Goal: Task Accomplishment & Management: Complete application form

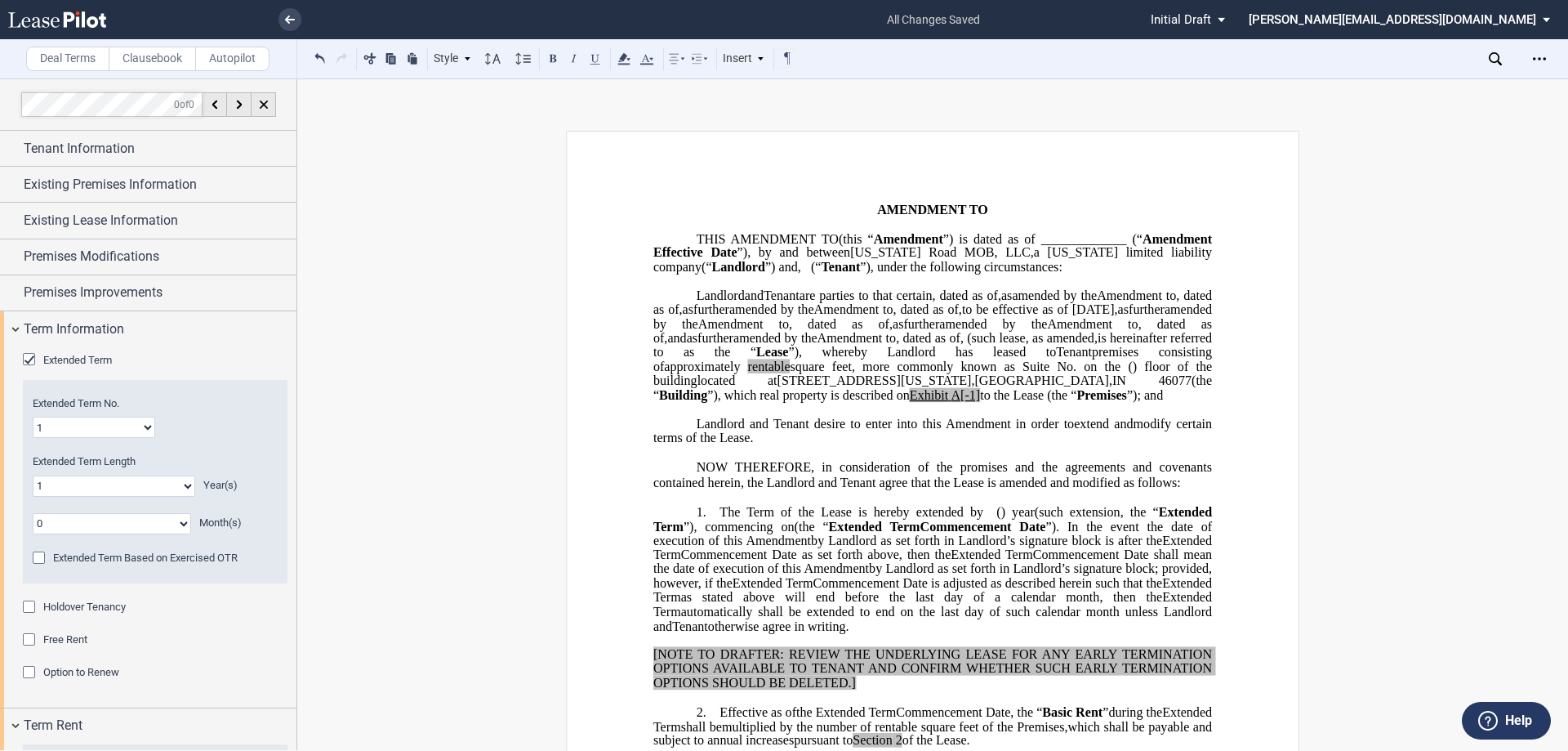
scroll to position [1579, 0]
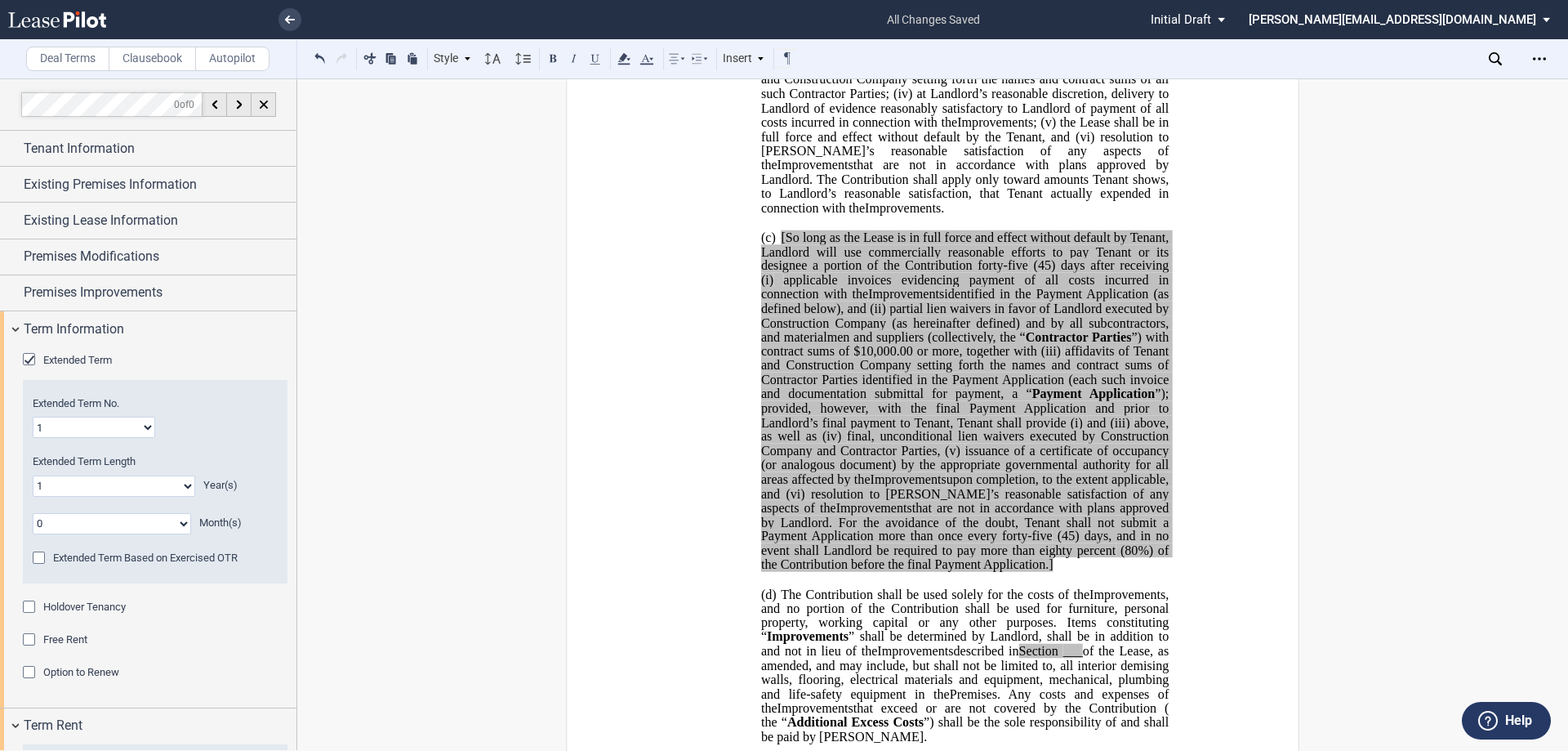
click at [783, 265] on span "[So long as the Lease is in full force and effect without default by Tenant, La…" at bounding box center [967, 250] width 411 height 42
click at [1051, 572] on p "(c) So long as the Lease is in full force and effect without default by Tenant,…" at bounding box center [965, 401] width 408 height 342
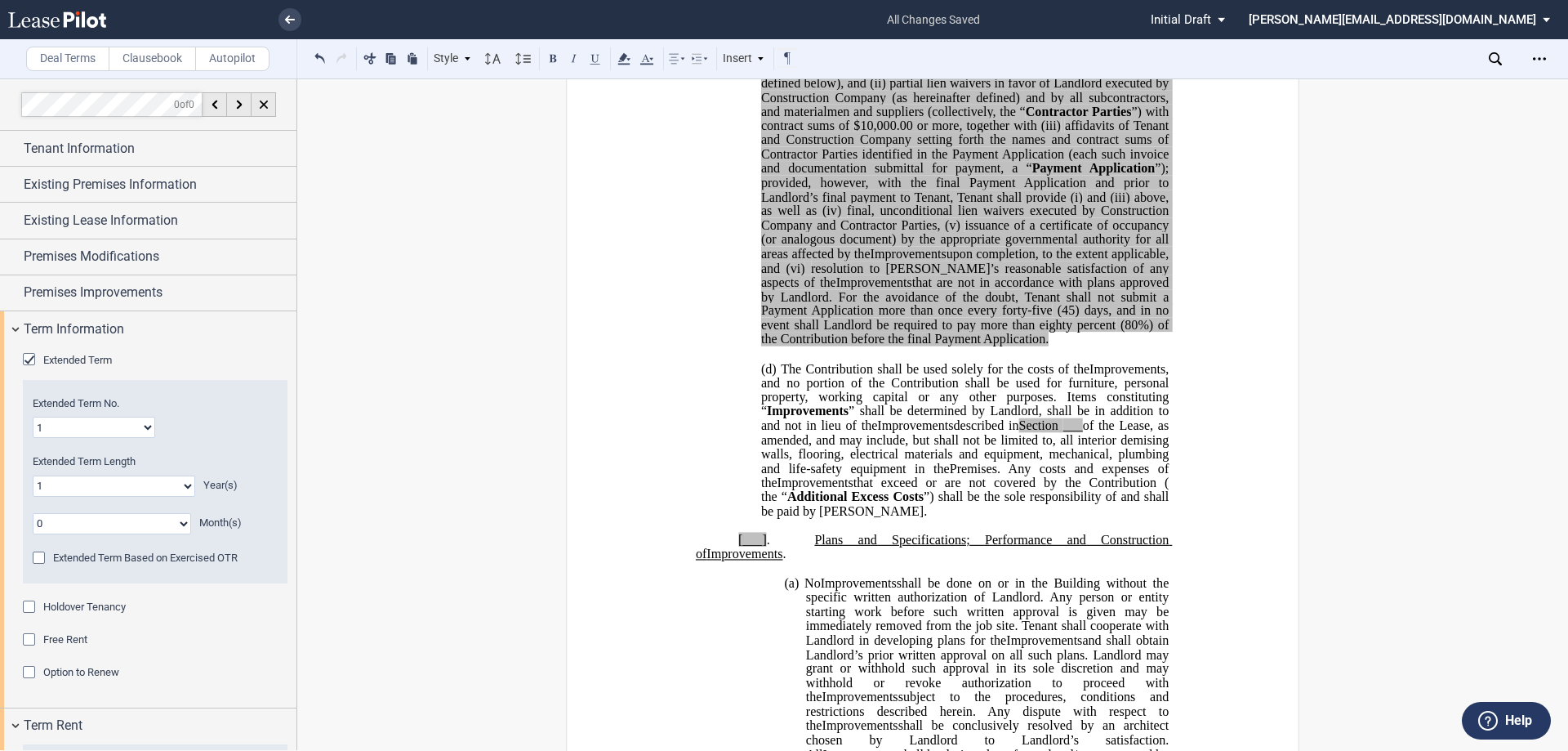
scroll to position [1742, 0]
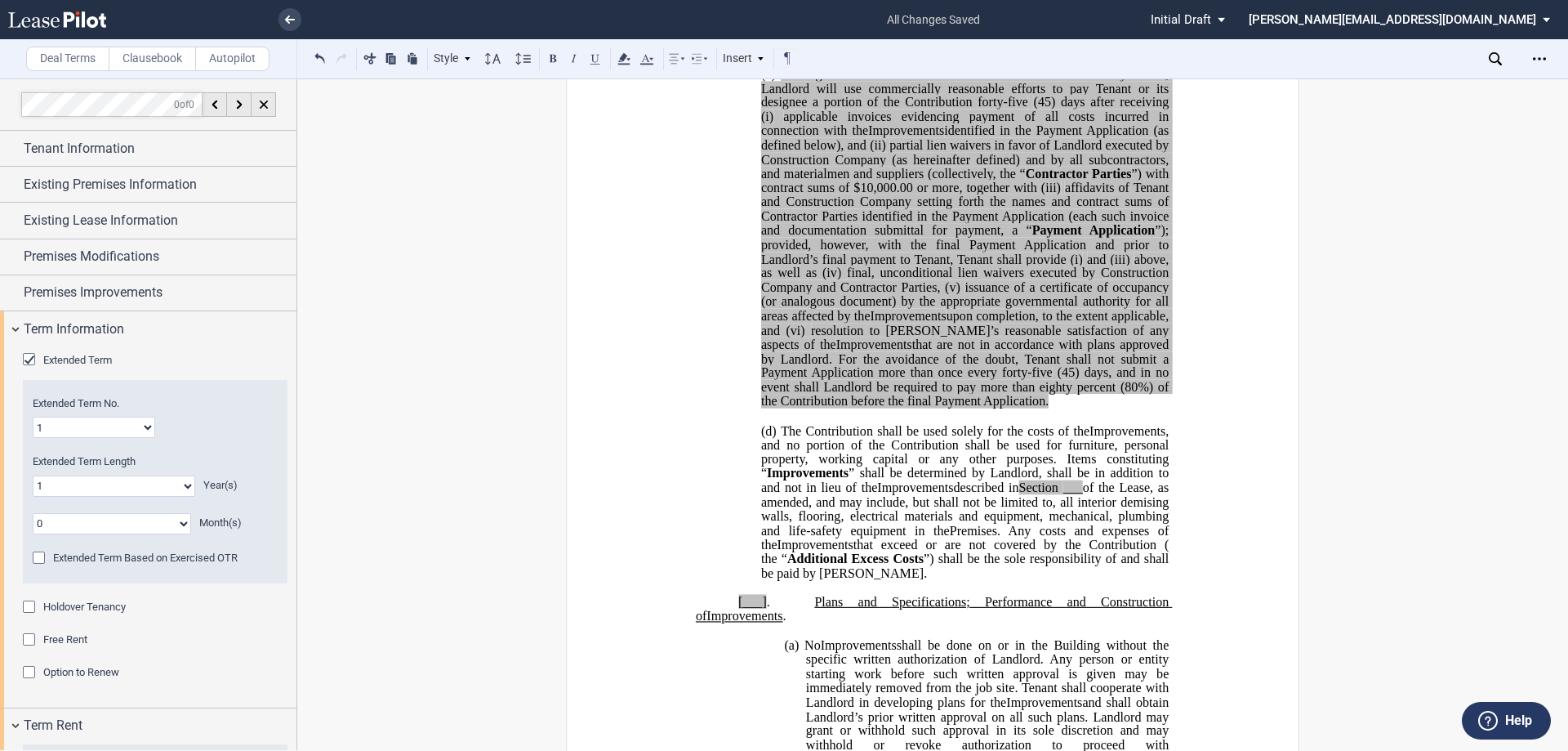
click at [112, 489] on select "0 1 2 3 4 5 6 7 8 9 10 11 12 13 14 15 16 17 18 19 20" at bounding box center [114, 486] width 163 height 22
select select "number:10"
click at [33, 476] on select "0 1 2 3 4 5 6 7 8 9 10 11 12 13 14 15 16 17 18 19 20" at bounding box center [114, 486] width 163 height 22
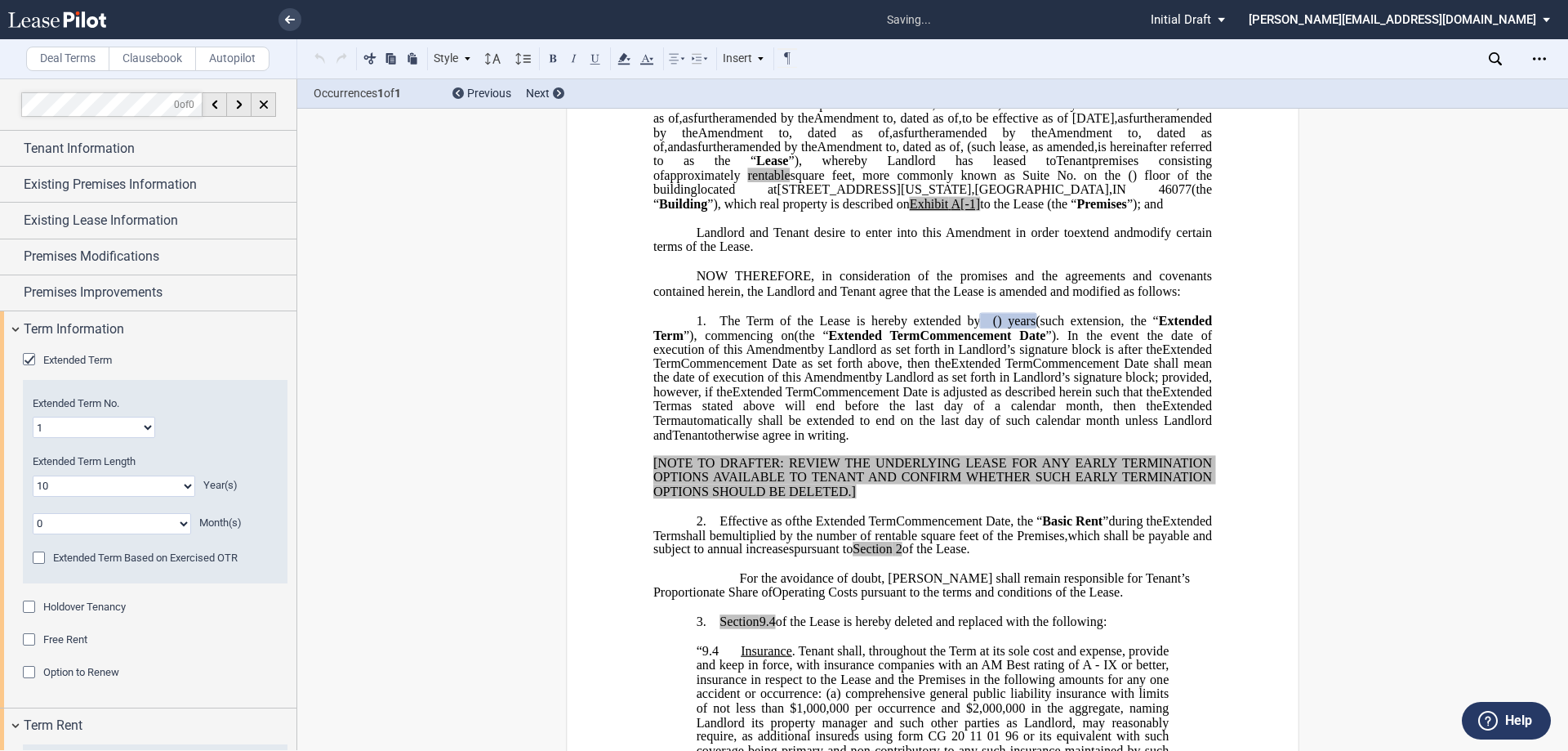
scroll to position [191, 0]
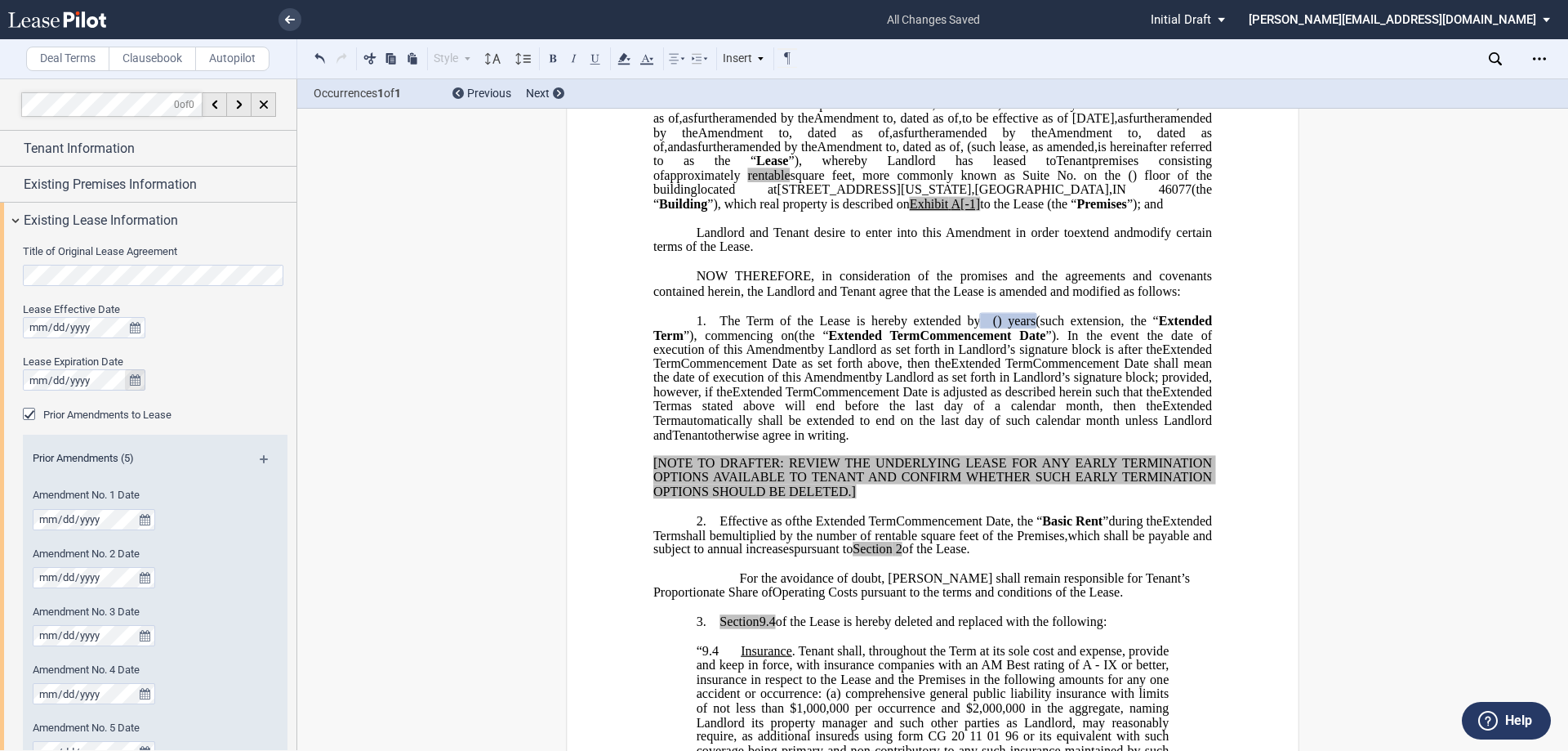
click at [130, 381] on icon "true" at bounding box center [135, 379] width 10 height 11
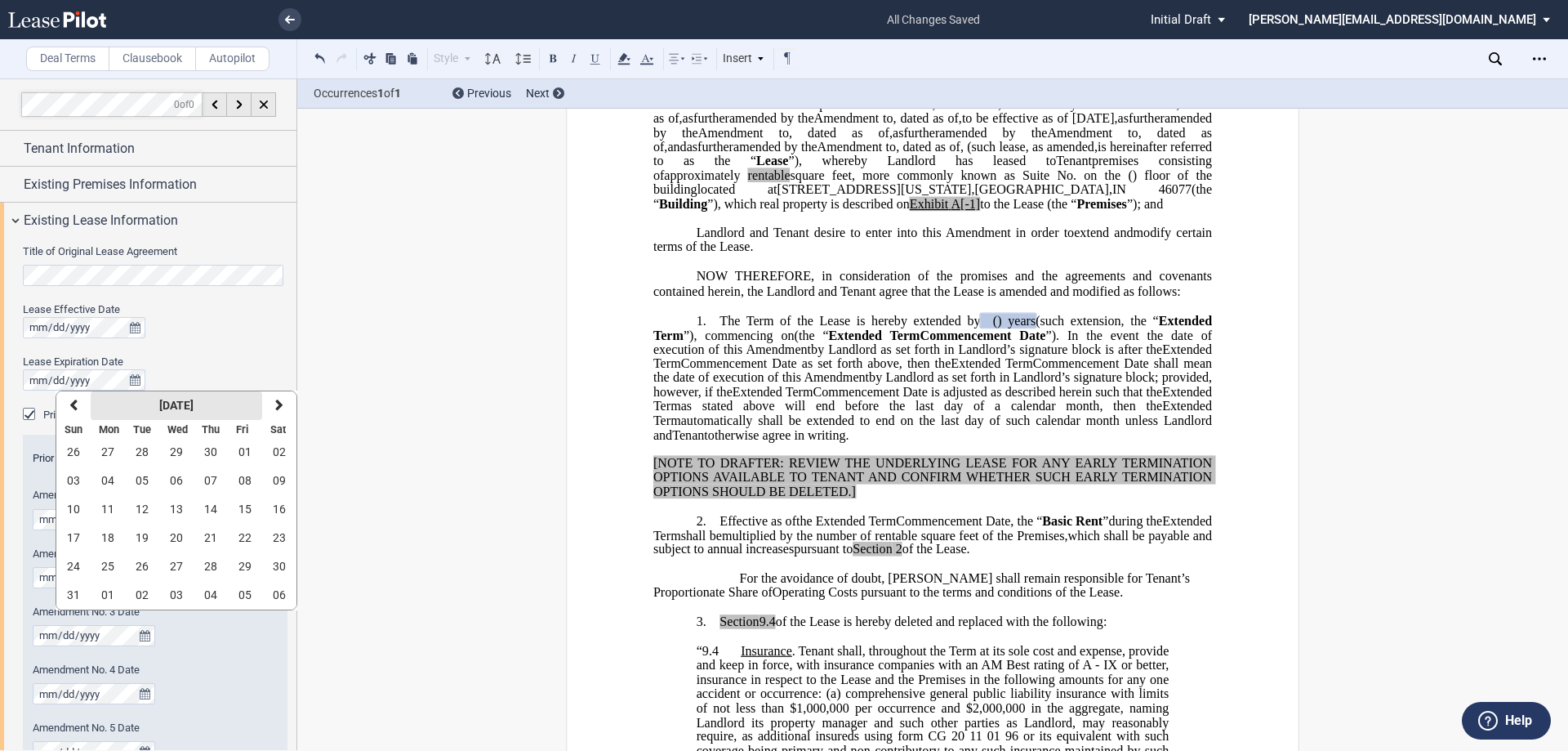
click at [159, 403] on strong "[DATE]" at bounding box center [176, 404] width 34 height 13
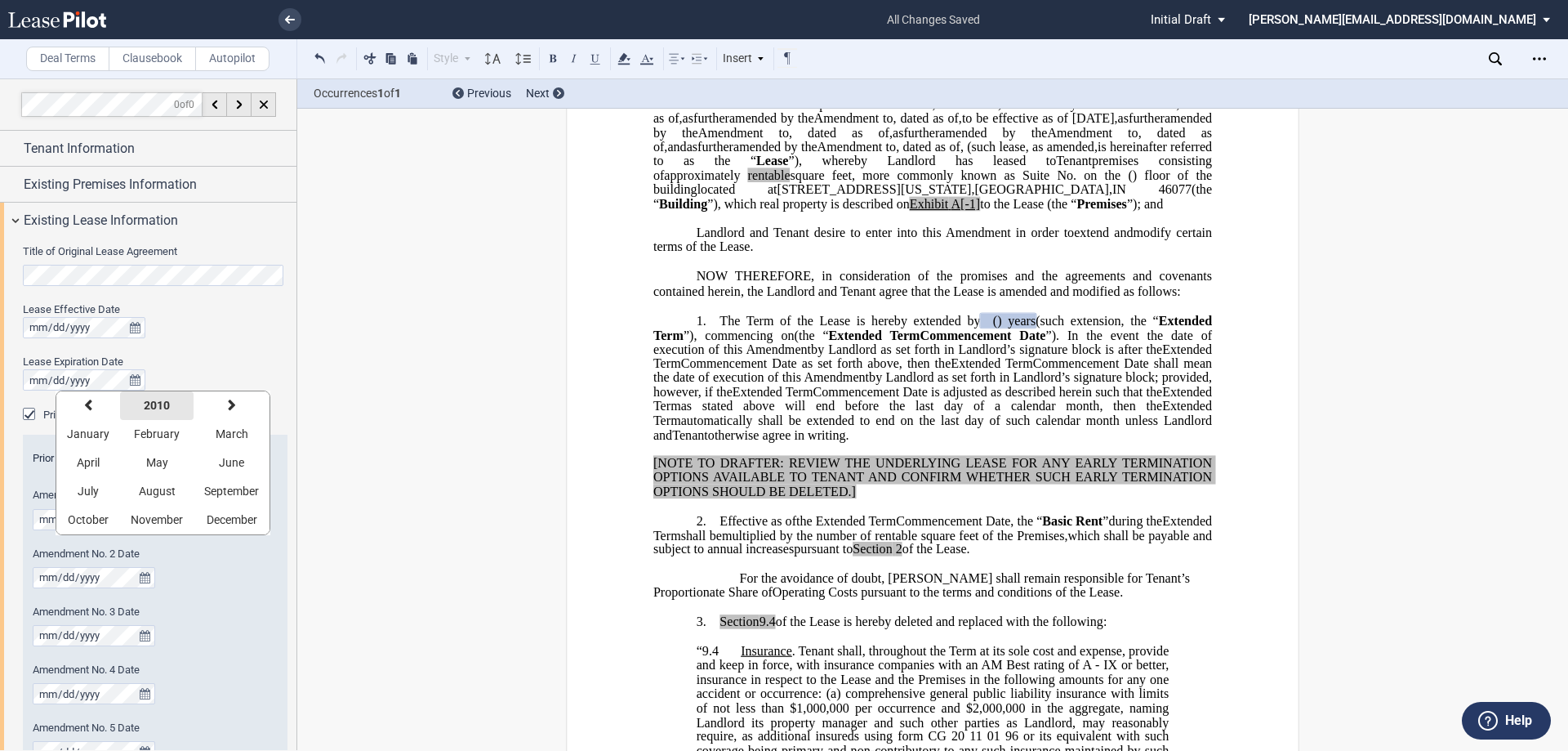
click at [169, 401] on button "2010" at bounding box center [157, 405] width 73 height 28
click at [255, 408] on button "next" at bounding box center [269, 405] width 47 height 28
click at [95, 465] on button "2026" at bounding box center [80, 462] width 47 height 28
click at [83, 483] on button "July" at bounding box center [89, 491] width 64 height 28
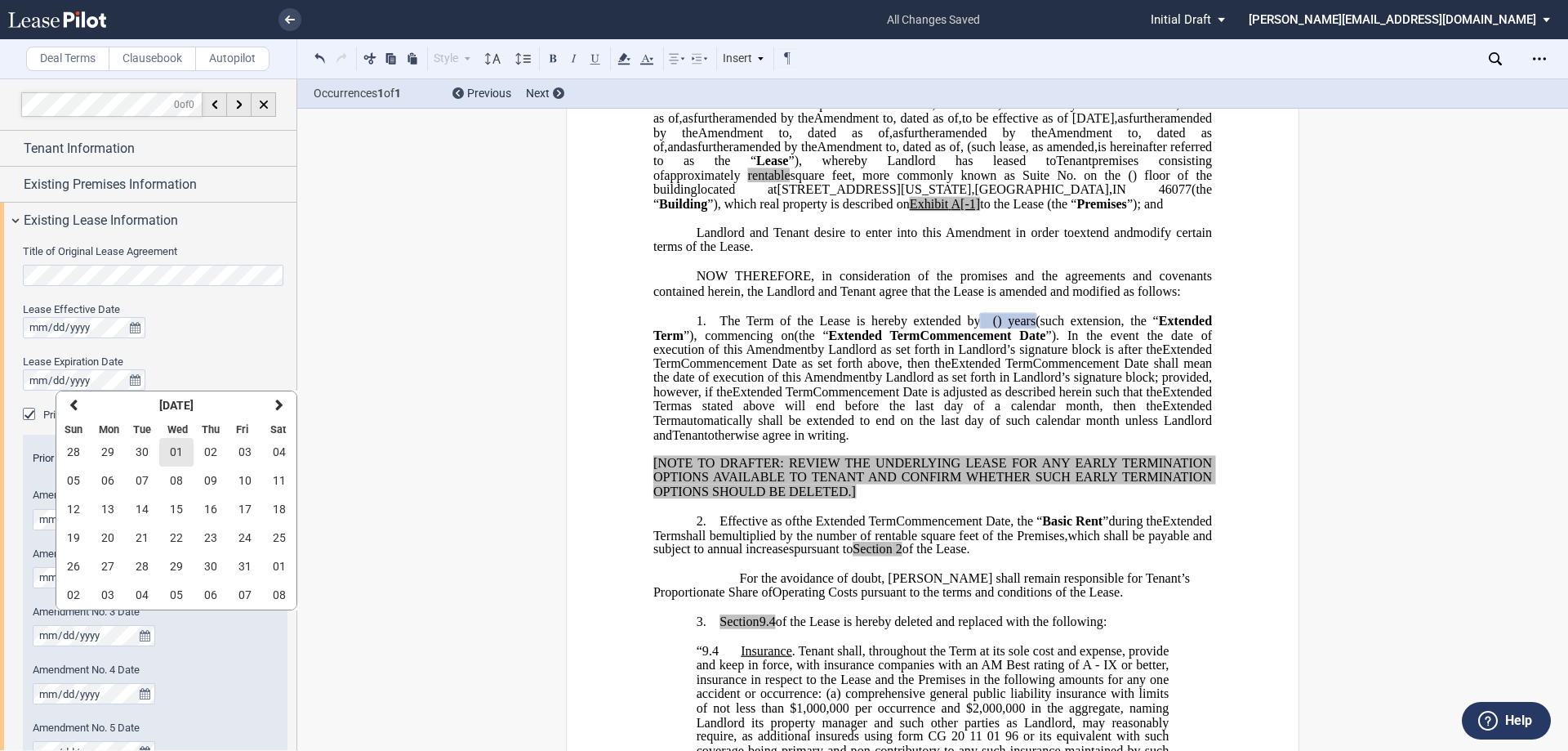
click at [182, 459] on button "01" at bounding box center [176, 452] width 34 height 28
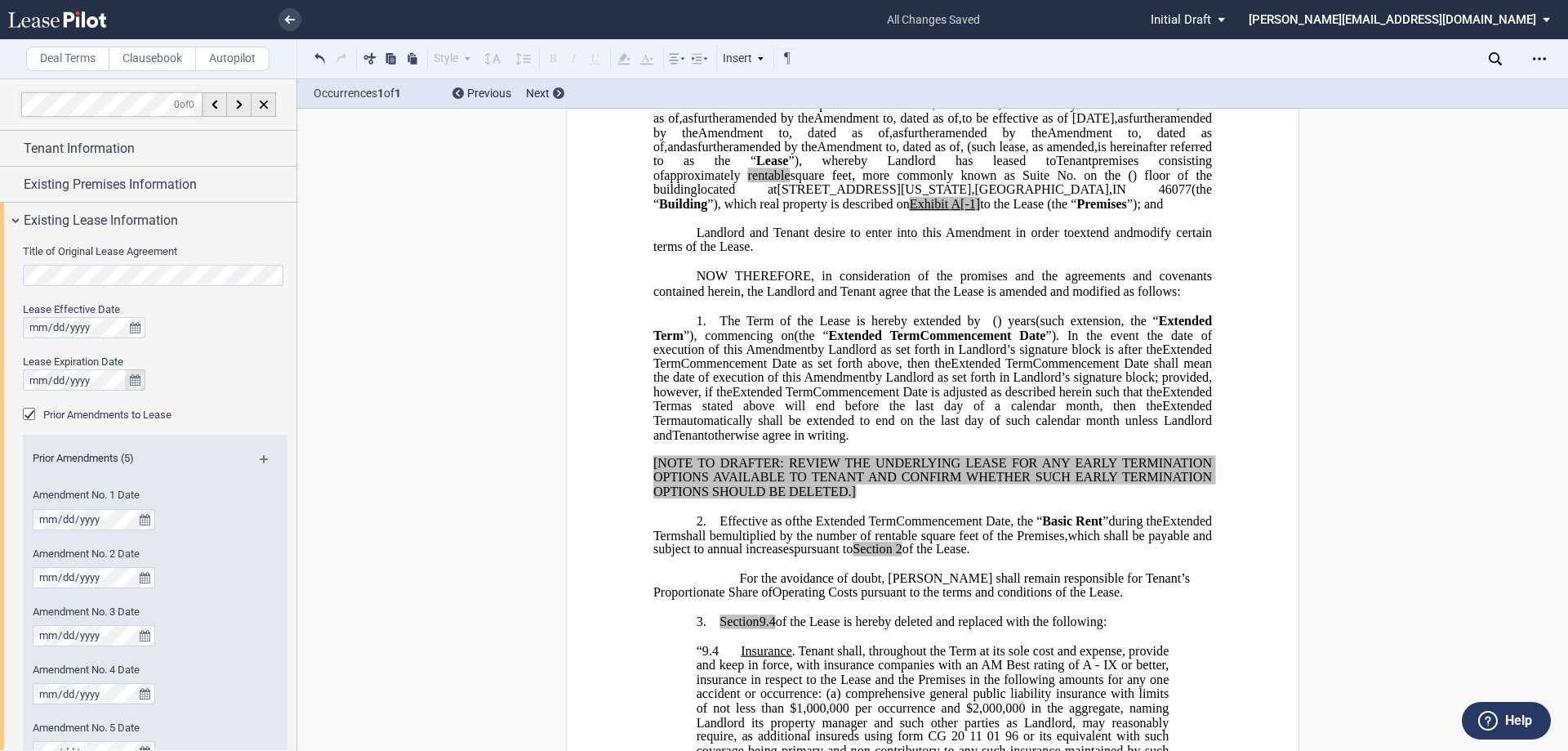
click at [132, 381] on icon "true" at bounding box center [135, 379] width 10 height 11
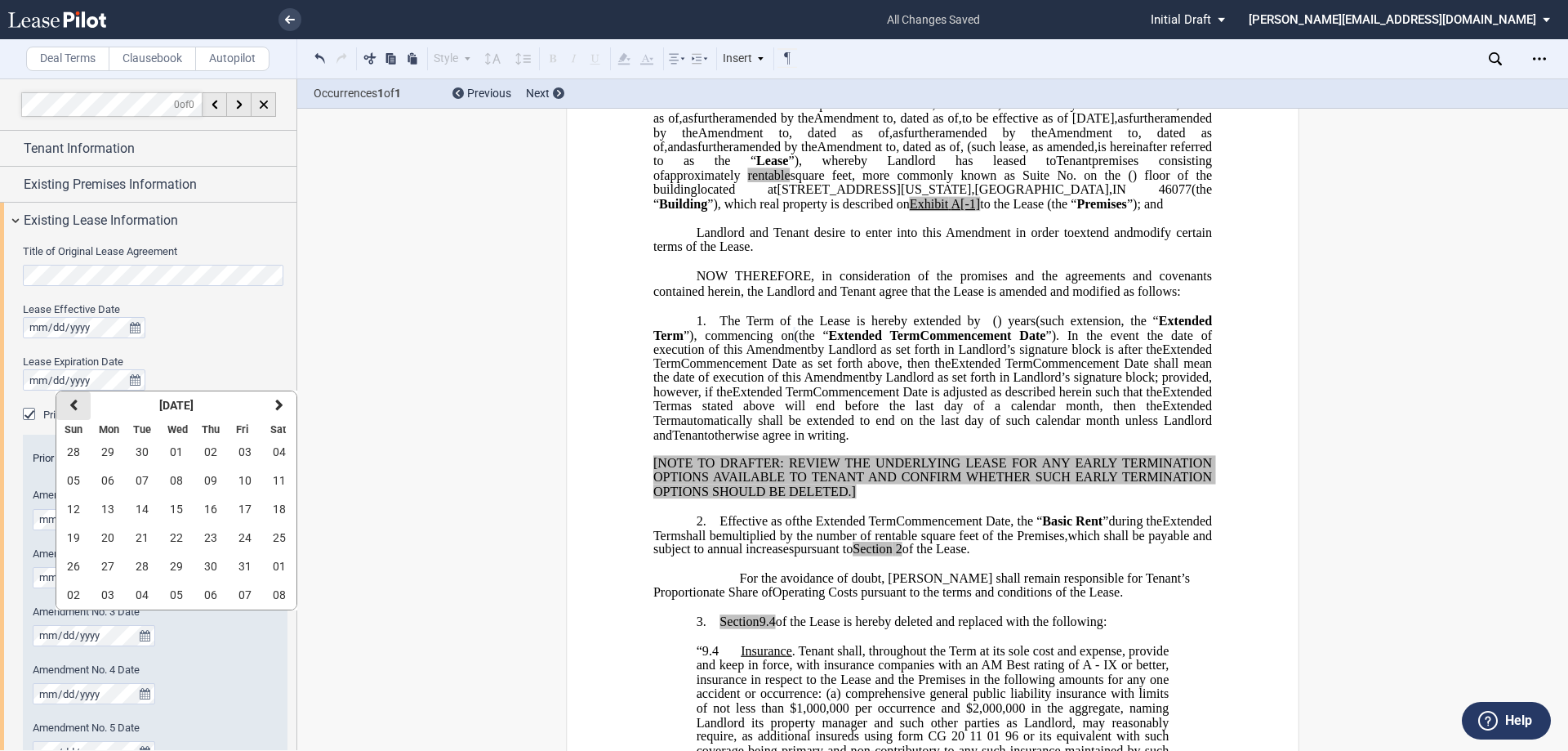
click at [83, 410] on button "previous" at bounding box center [74, 405] width 34 height 28
click at [138, 567] on span "30" at bounding box center [142, 565] width 13 height 13
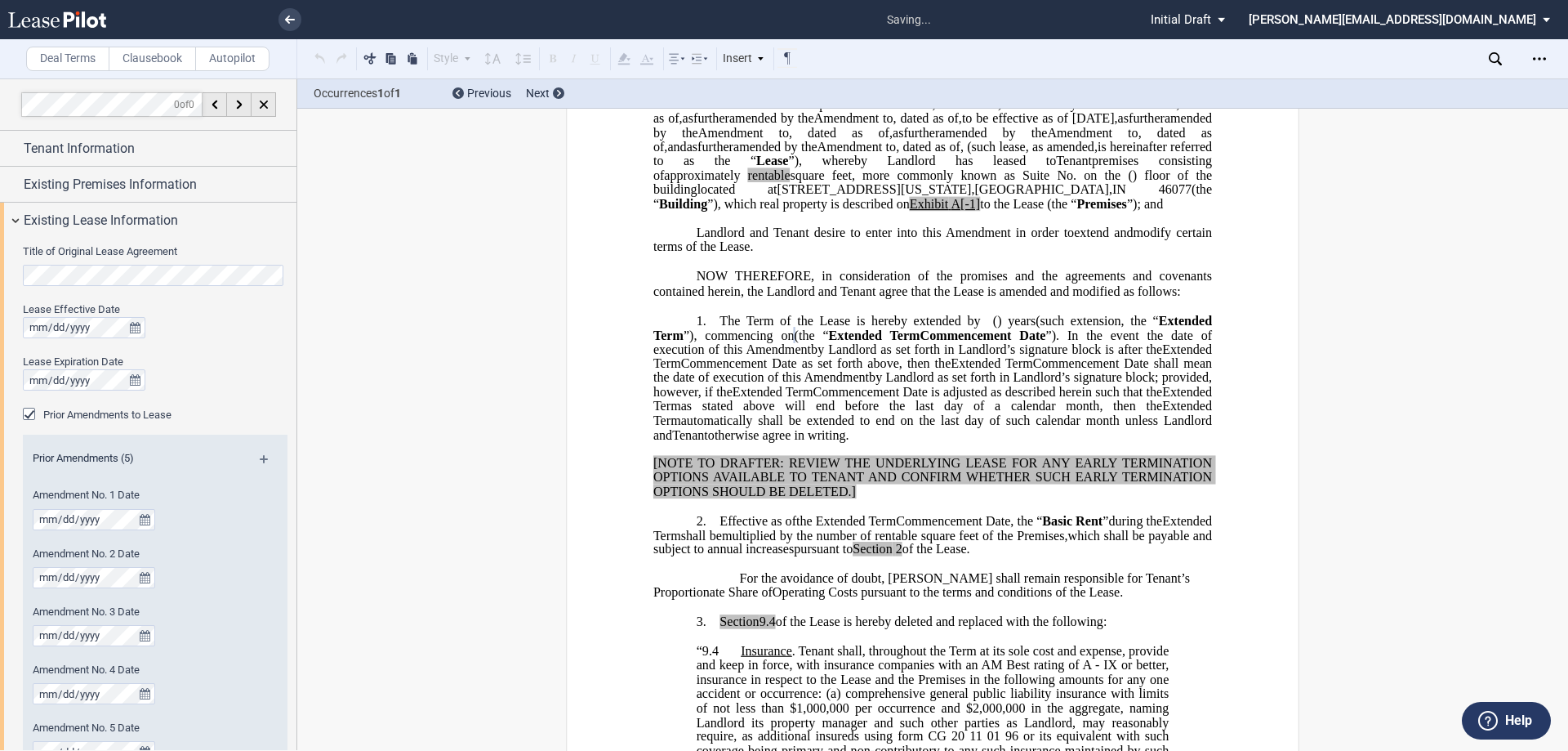
click at [218, 385] on div at bounding box center [156, 379] width 265 height 22
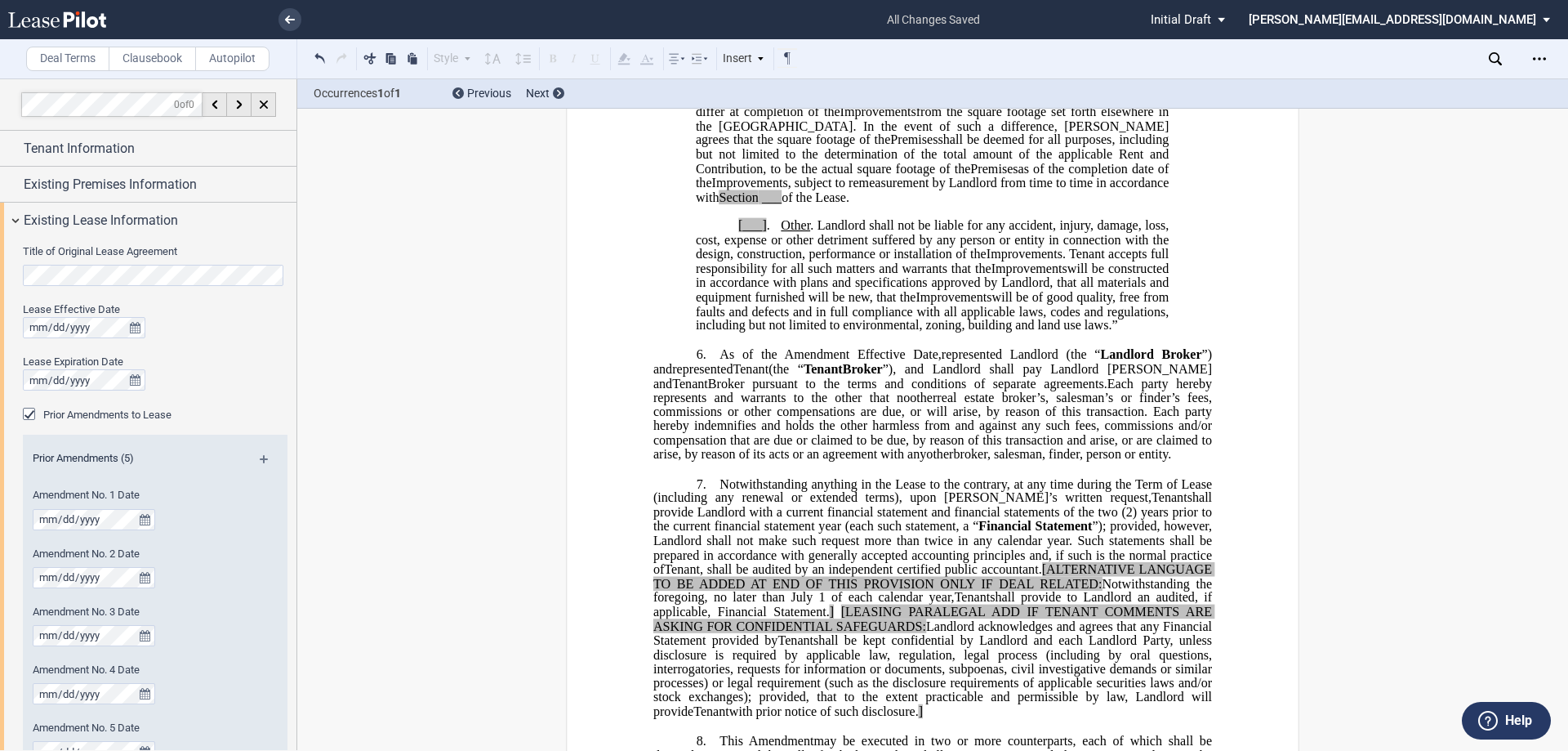
scroll to position [4030, 0]
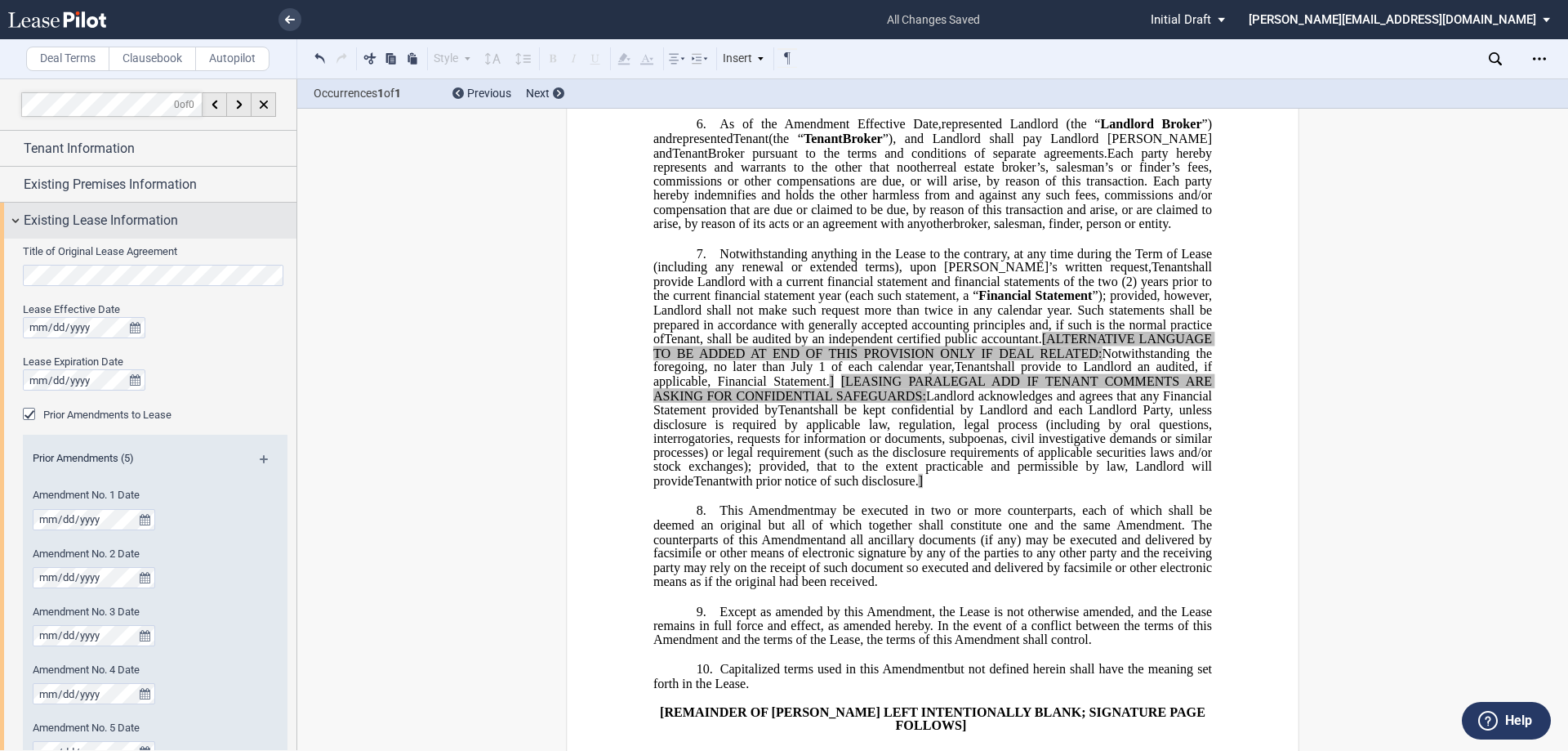
click at [13, 215] on div "Existing Lease Information" at bounding box center [148, 220] width 297 height 35
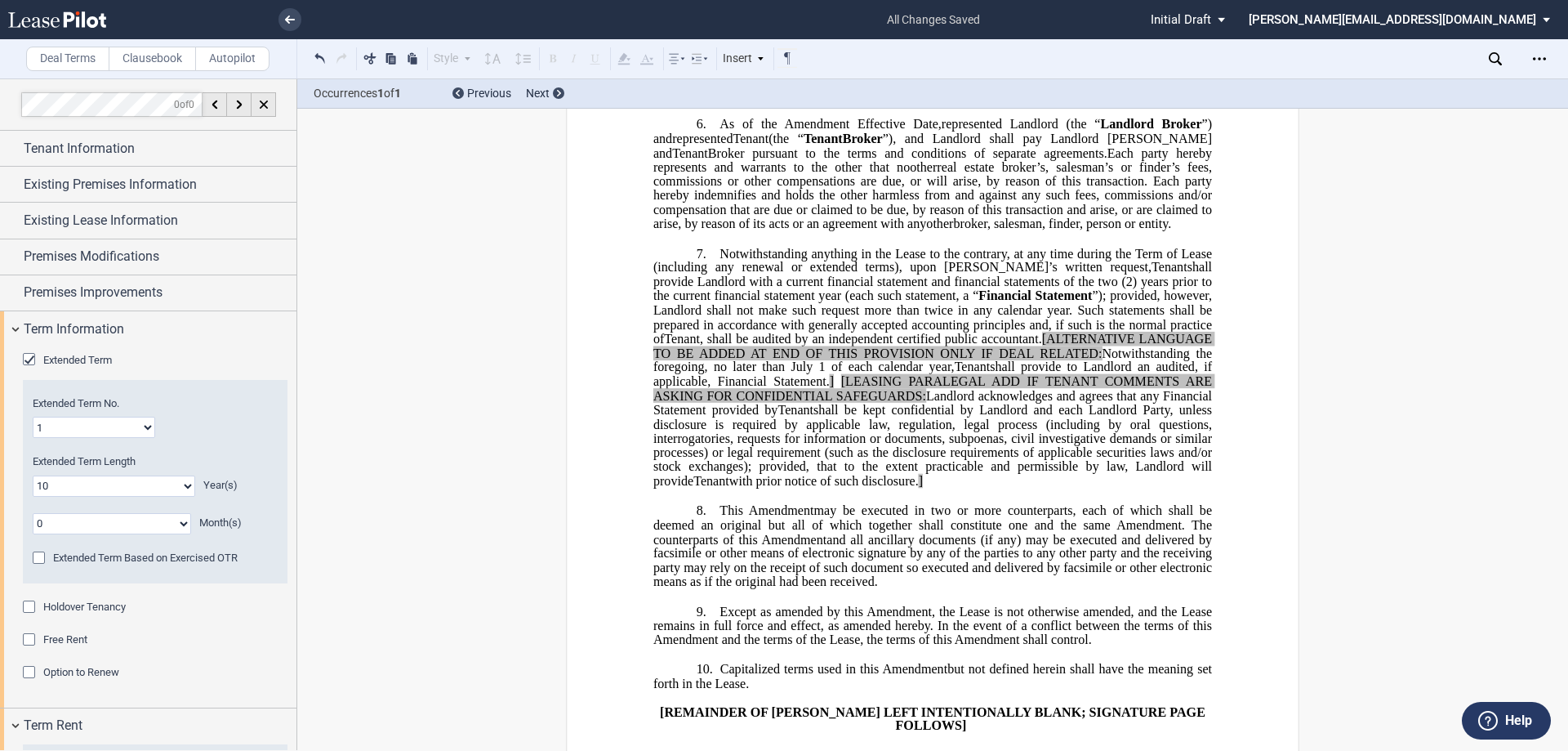
click at [31, 606] on div "Holdover Tenancy" at bounding box center [31, 608] width 16 height 16
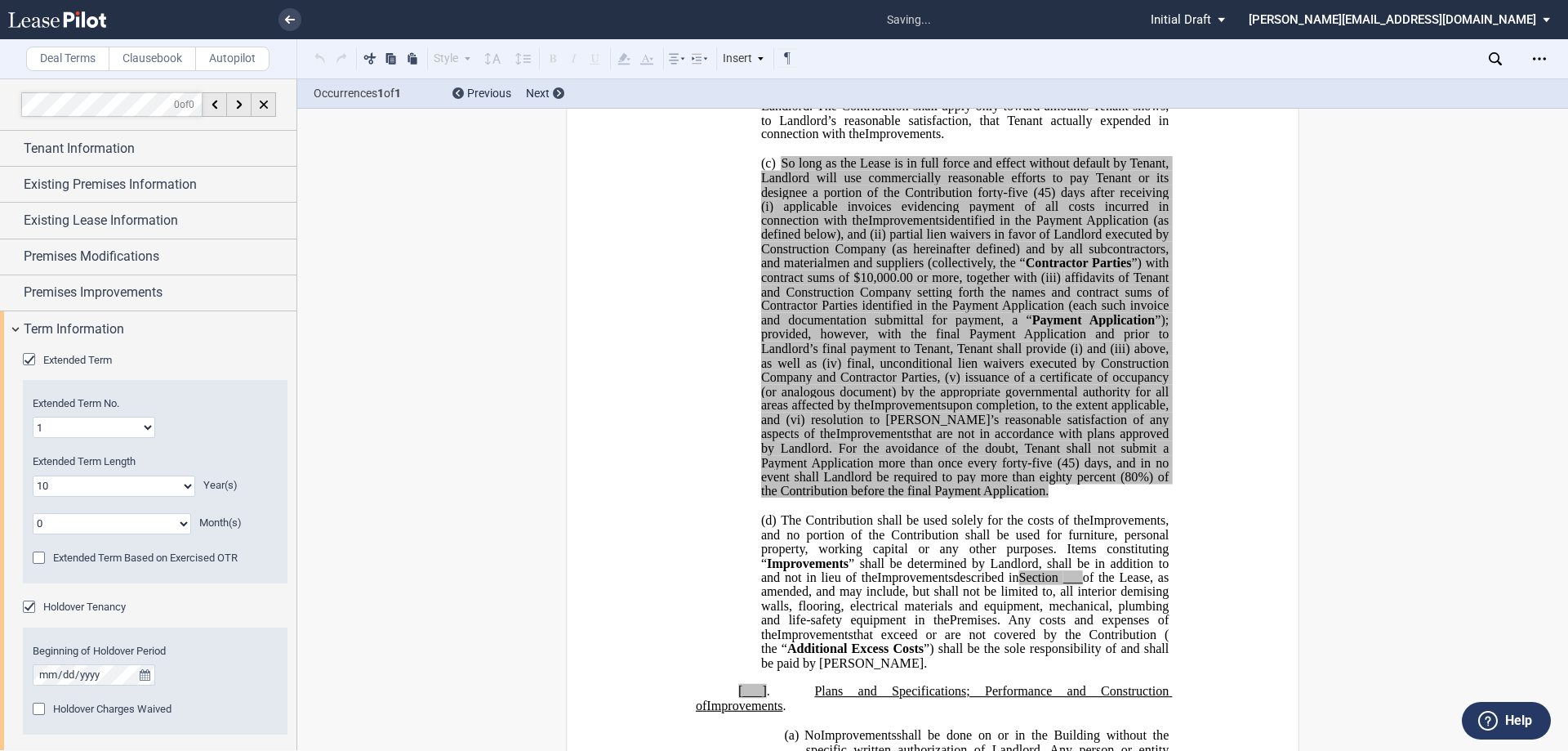
scroll to position [337, 0]
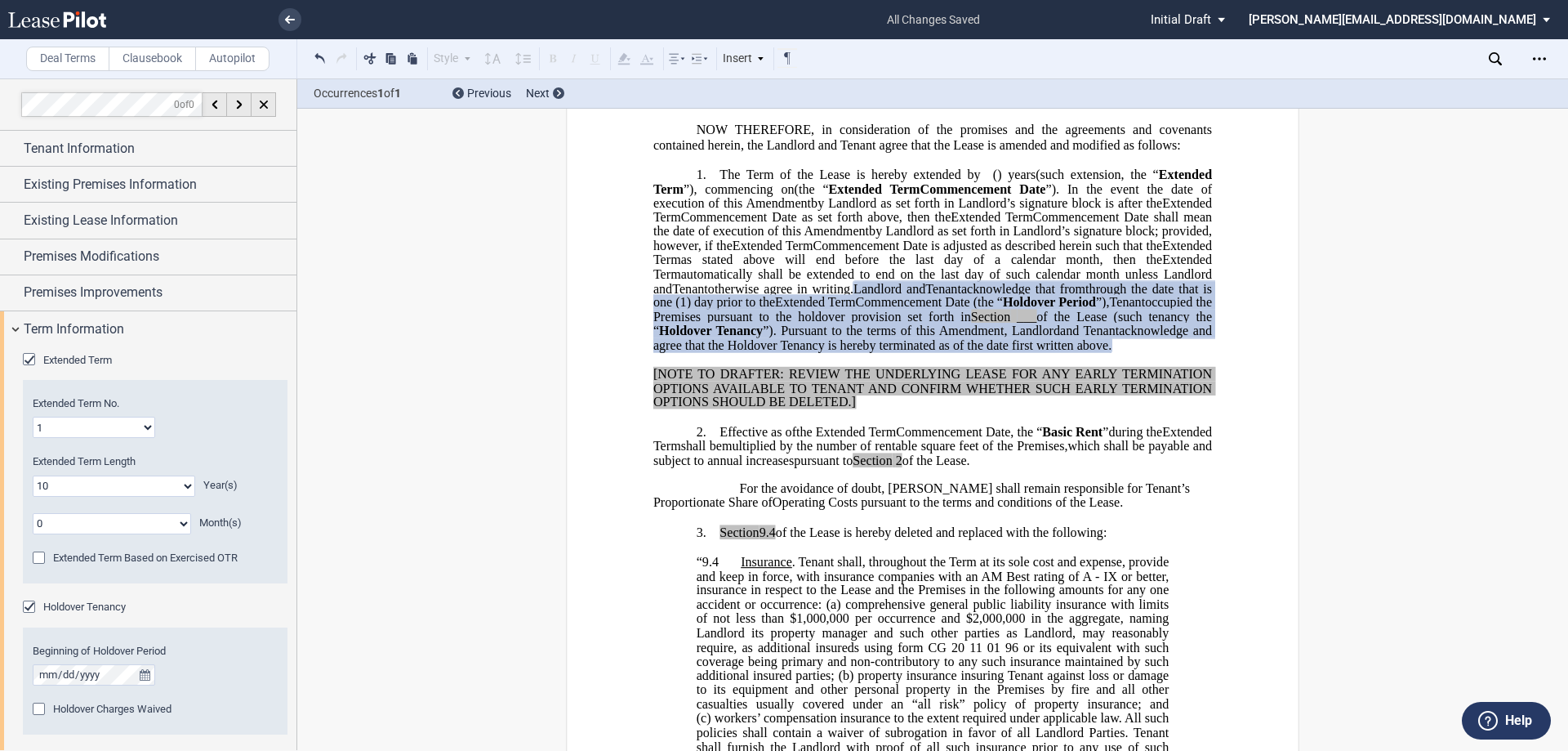
click at [35, 607] on div "Holdover Tenancy" at bounding box center [31, 608] width 16 height 16
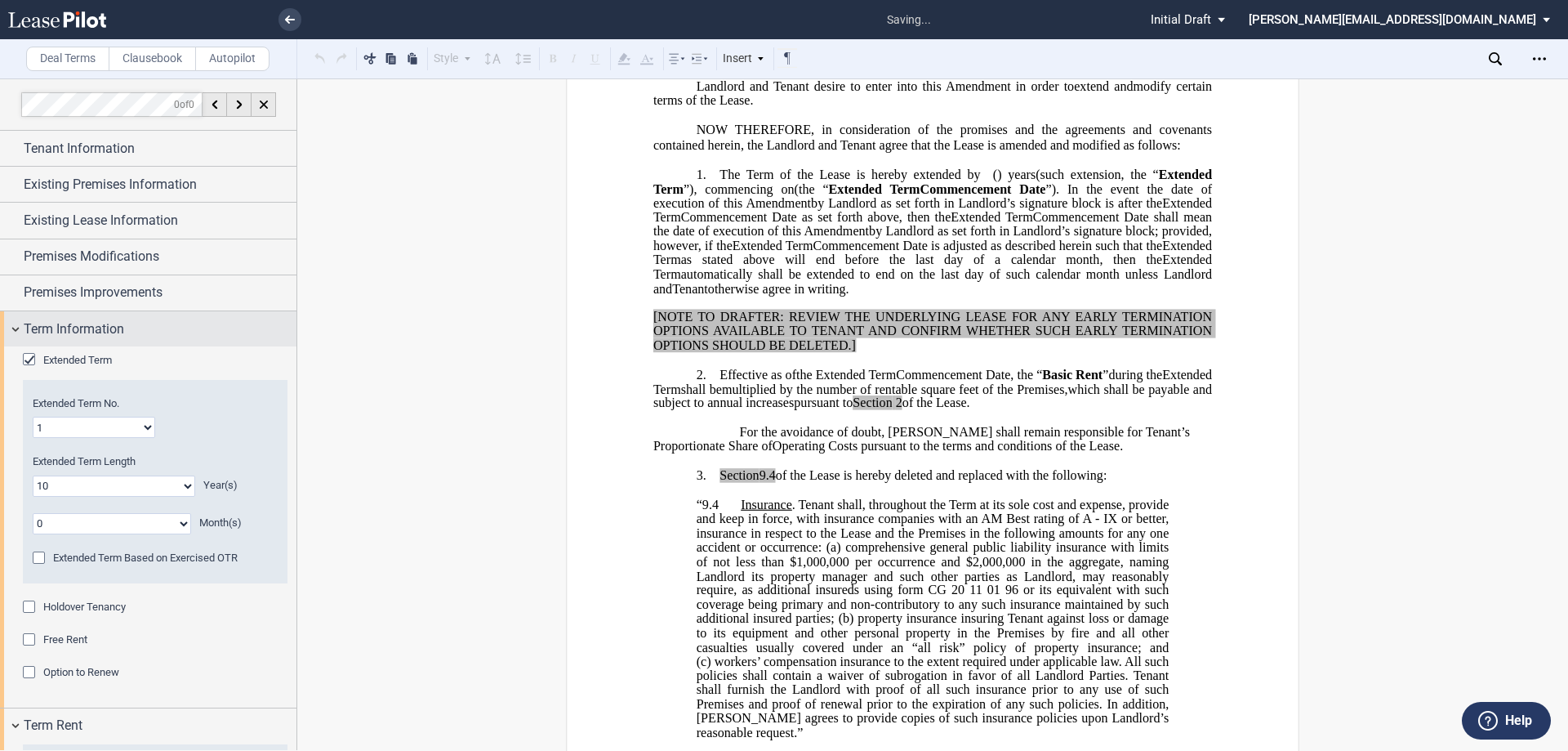
click at [22, 329] on div "Term Information" at bounding box center [148, 329] width 297 height 35
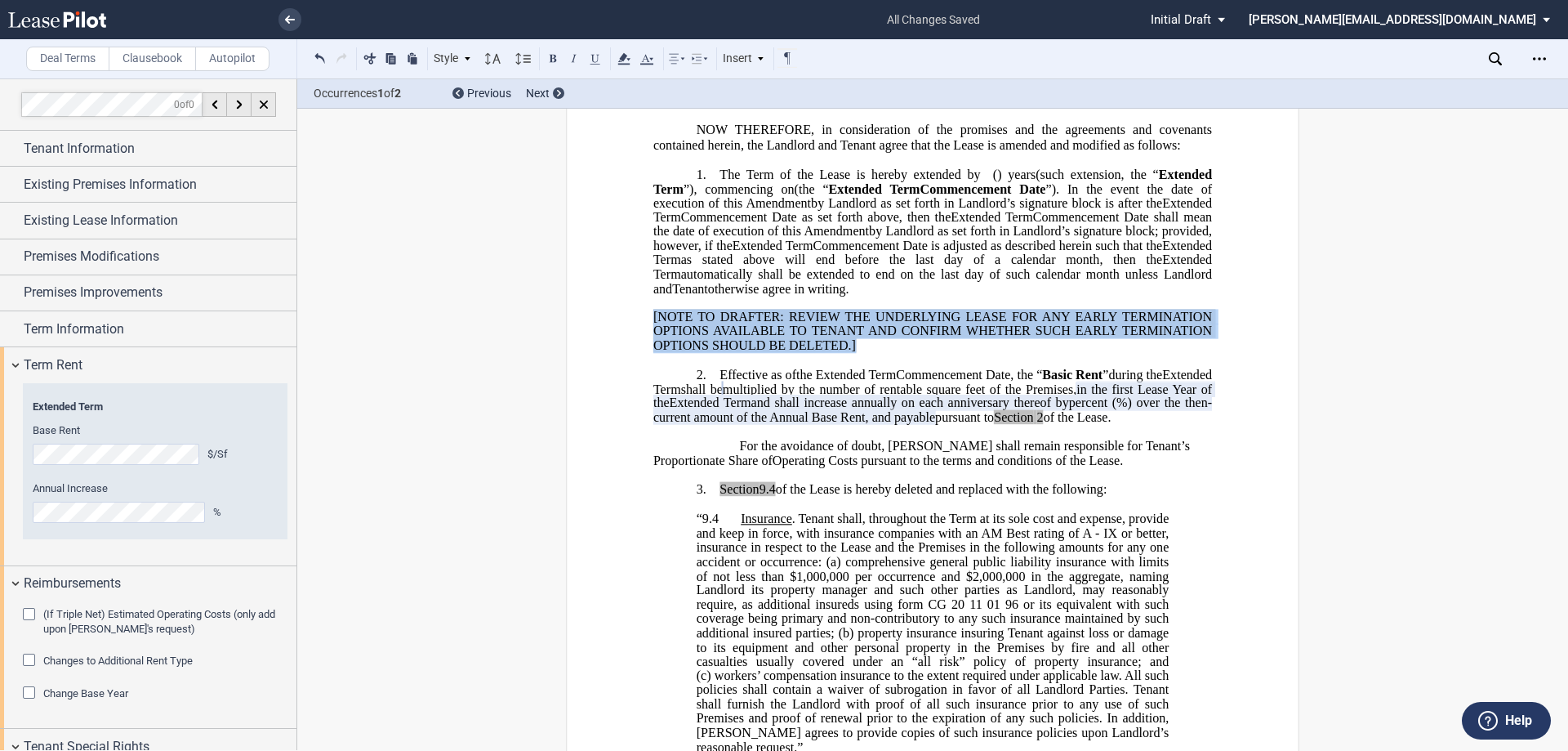
drag, startPoint x: 852, startPoint y: 390, endPoint x: 650, endPoint y: 358, distance: 204.5
click at [654, 352] on span "[NOTE TO DRAFTER: REVIEW THE UNDERLYING LEASE FOR ANY EARLY TERMINATION OPTIONS…" at bounding box center [934, 330] width 562 height 42
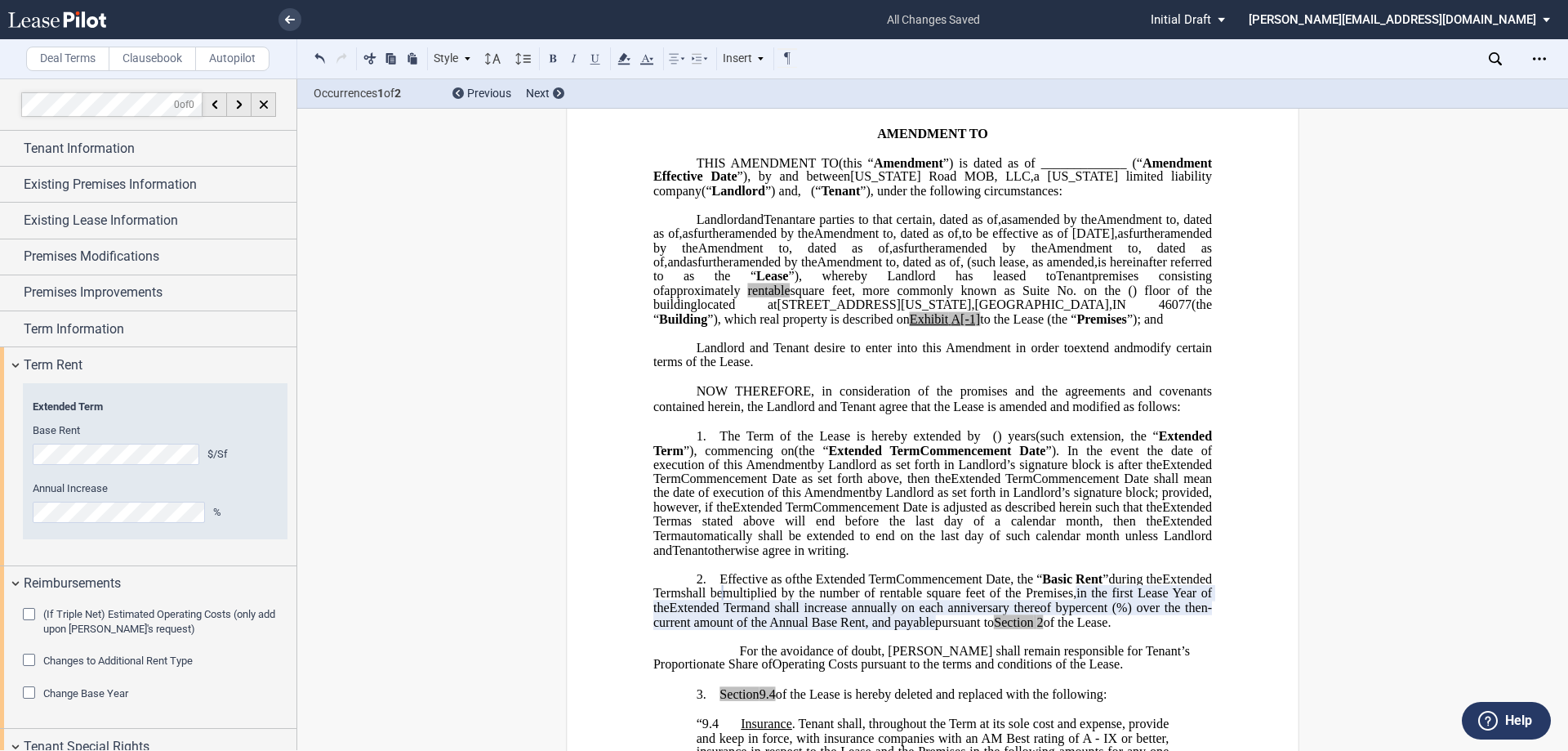
scroll to position [10, 0]
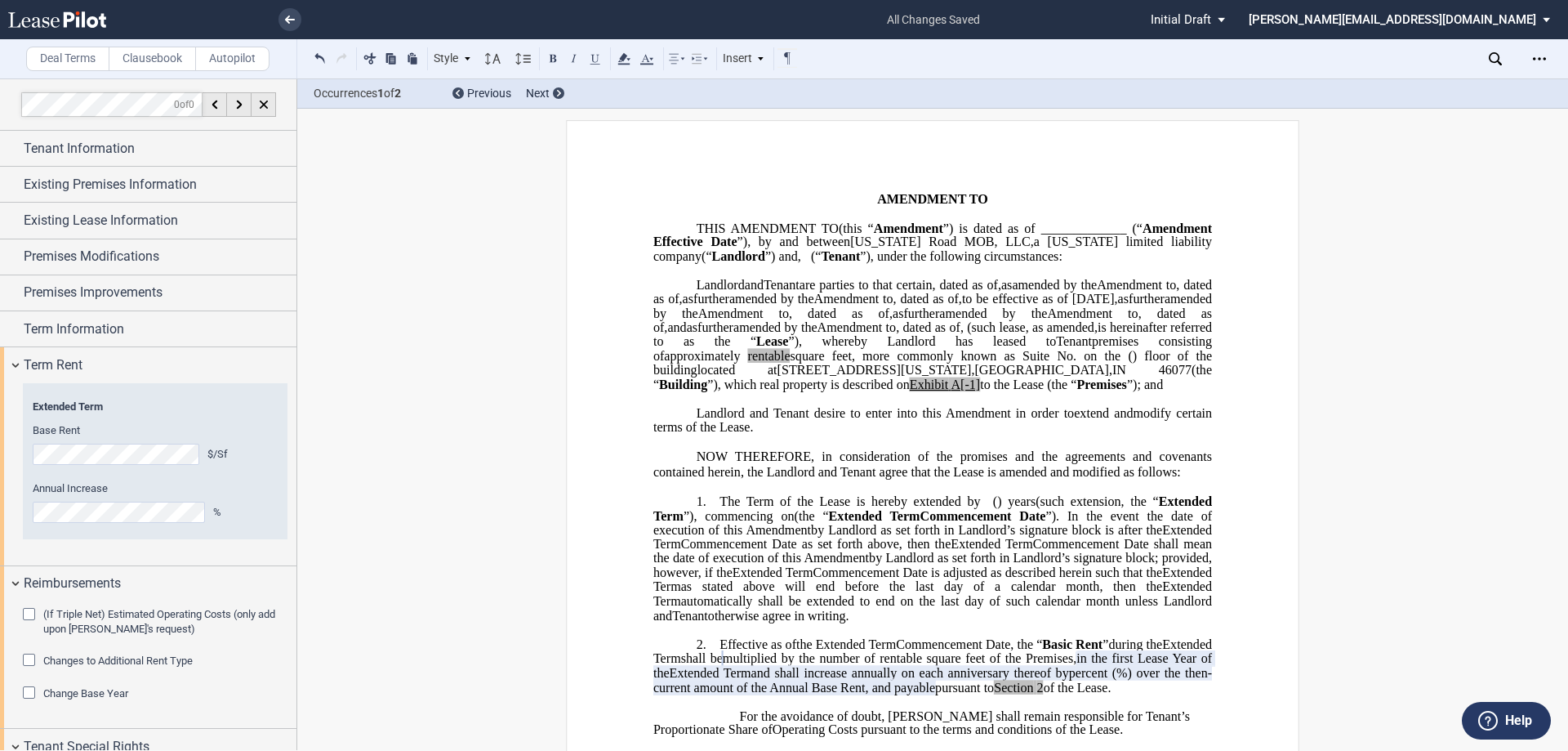
click at [1118, 306] on span "as" at bounding box center [1123, 299] width 10 height 15
click at [889, 320] on span "," at bounding box center [891, 312] width 3 height 15
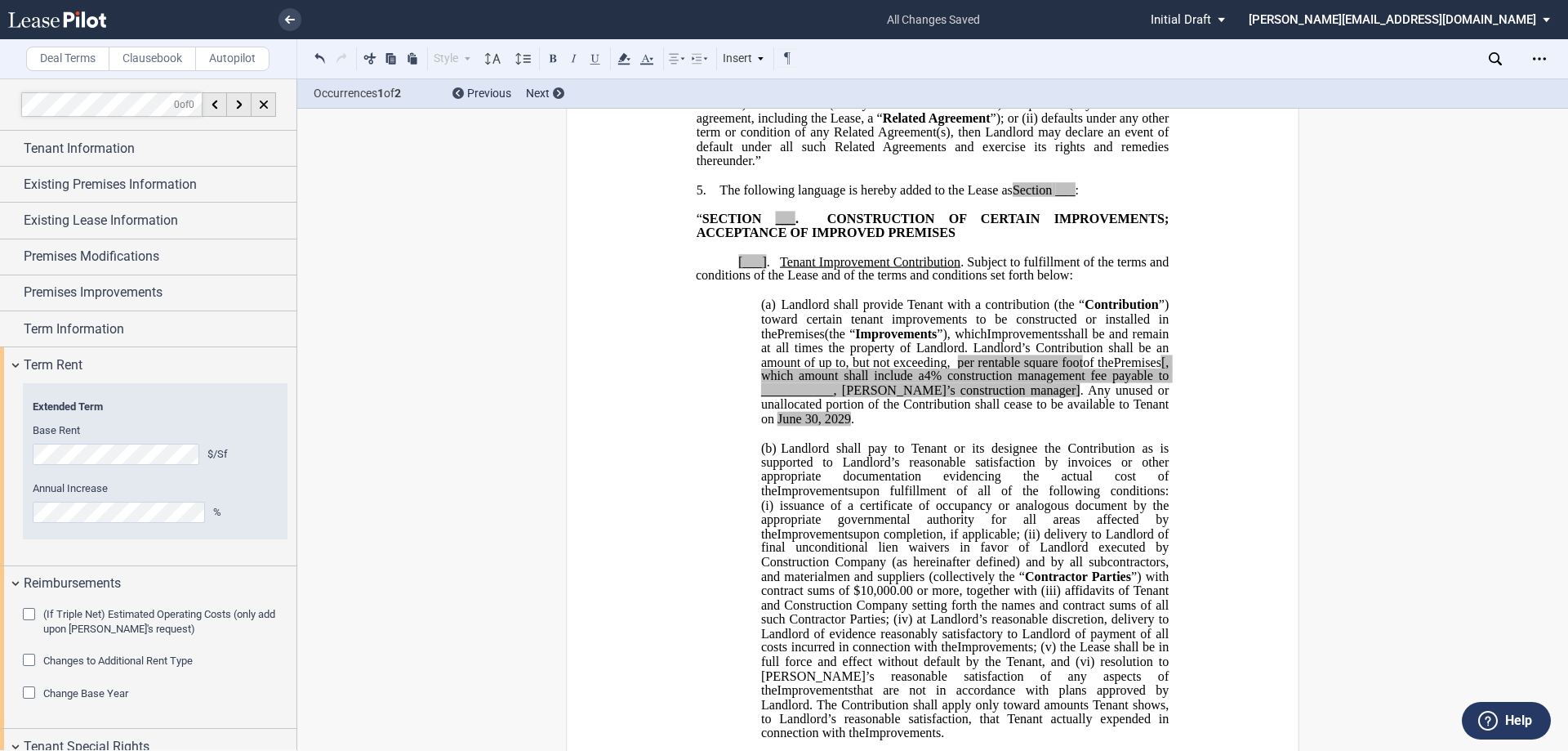
scroll to position [991, 0]
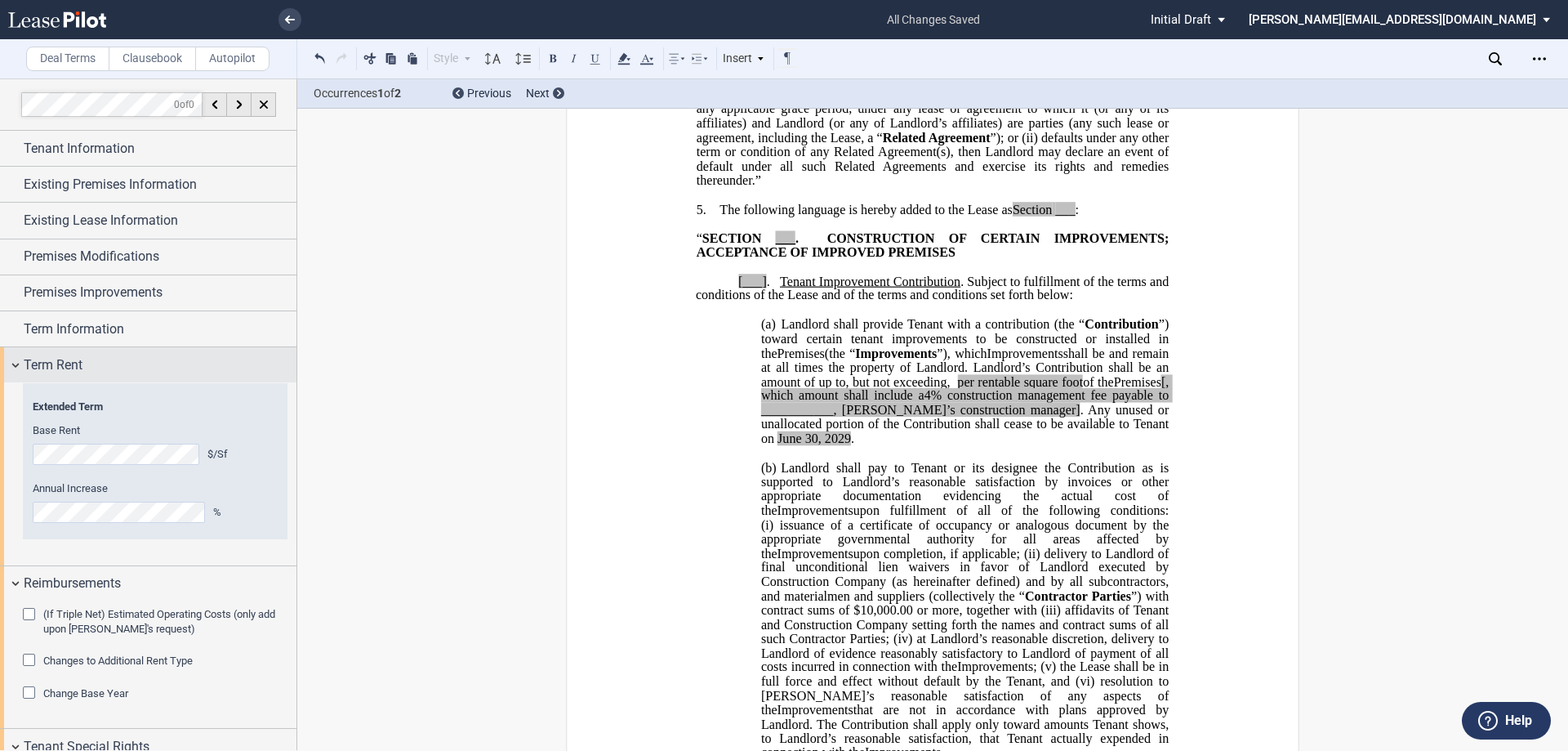
click at [16, 360] on div "Term Rent" at bounding box center [148, 365] width 297 height 35
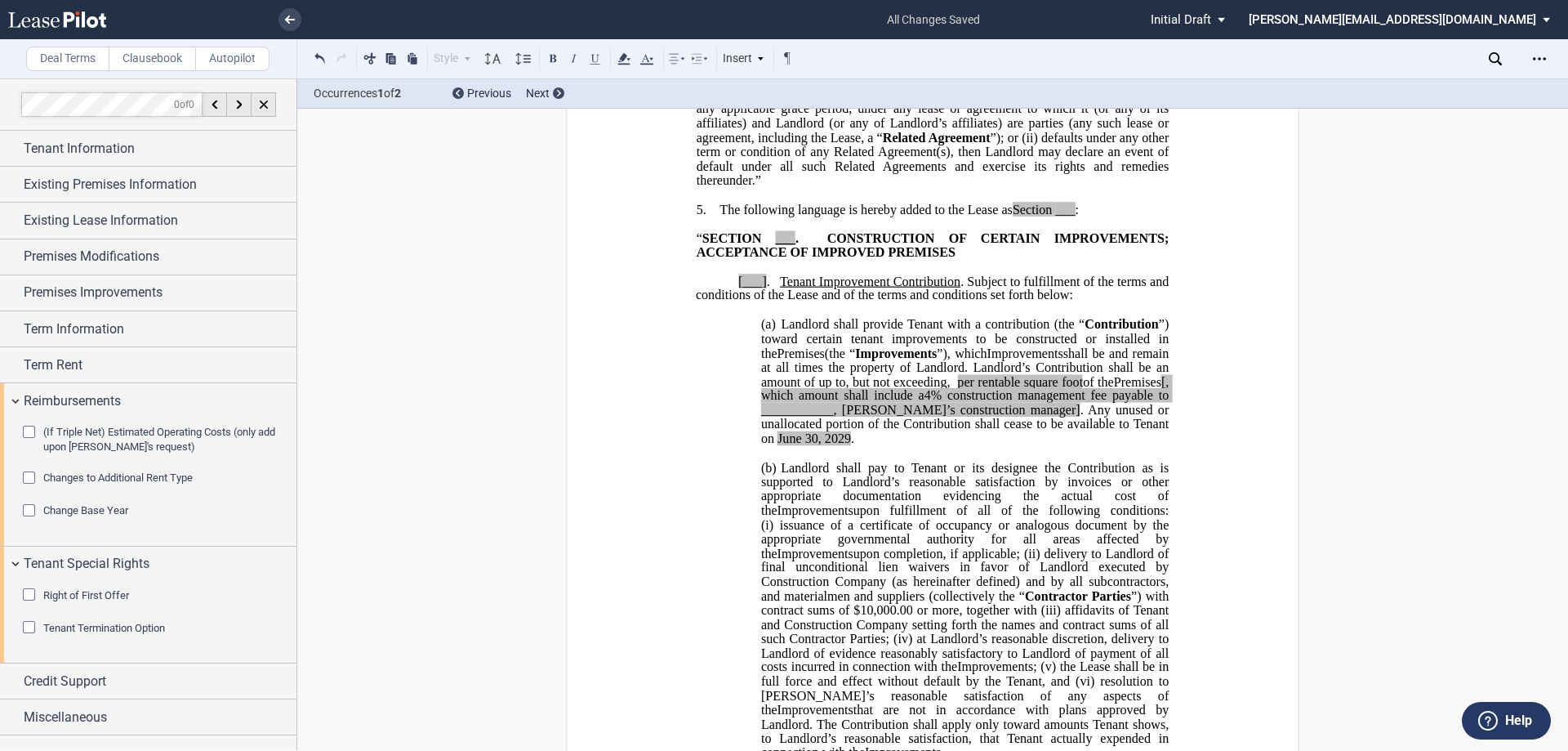
click at [809, 403] on span "[, which amount shall include a" at bounding box center [967, 388] width 411 height 28
click at [1079, 446] on span ". Any unused or unallocated portion of the Contribution shall cease to be avail…" at bounding box center [967, 423] width 411 height 42
click at [1543, 58] on icon "Open Lease options menu" at bounding box center [1539, 58] width 13 height 13
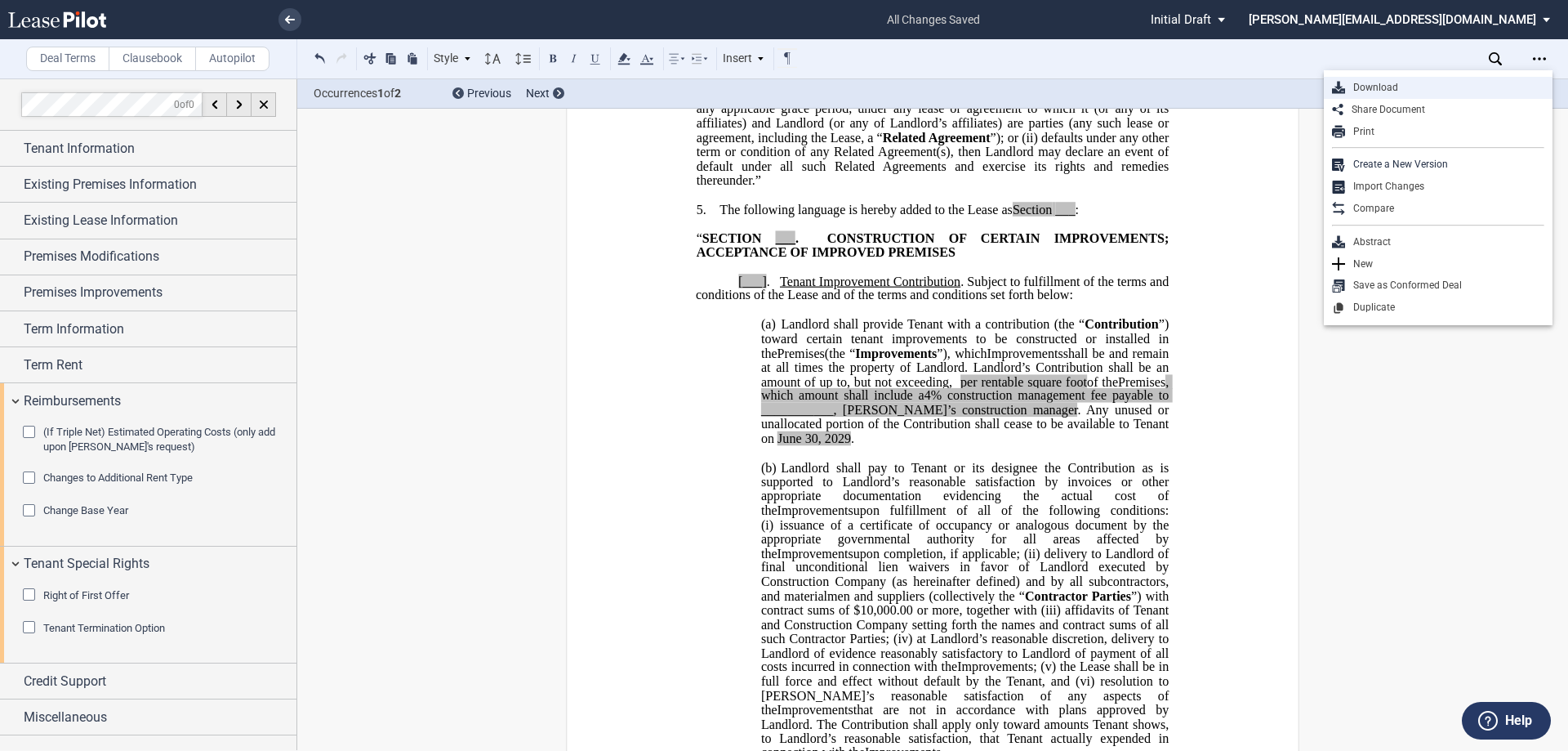
click at [1399, 78] on div "Download" at bounding box center [1438, 88] width 229 height 22
